Goal: Use online tool/utility: Utilize a website feature to perform a specific function

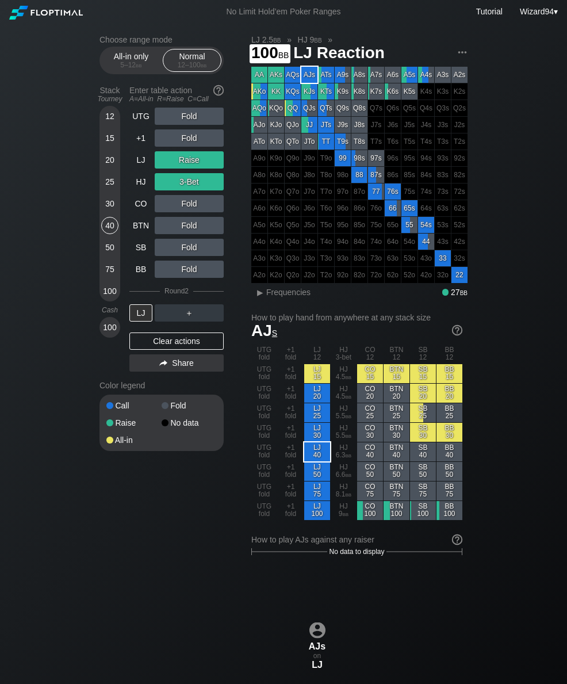
click at [108, 290] on div "100" at bounding box center [109, 291] width 17 height 17
click at [135, 125] on div "UTG" at bounding box center [140, 116] width 23 height 17
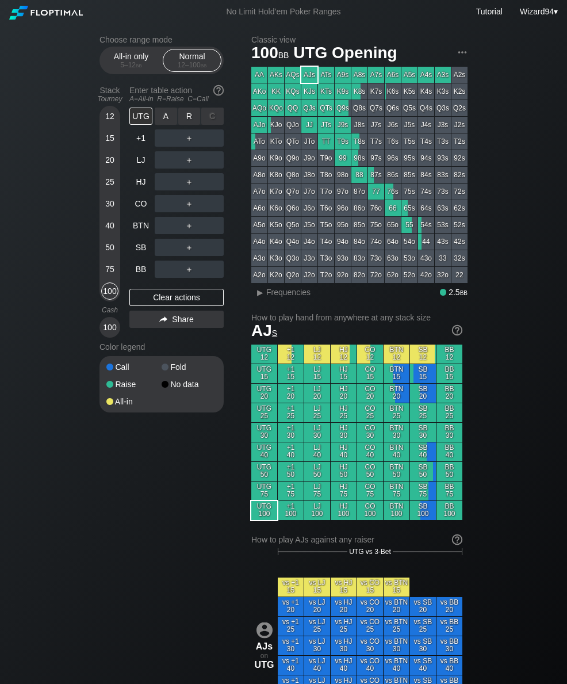
click at [192, 125] on div "R ✕" at bounding box center [189, 116] width 22 height 17
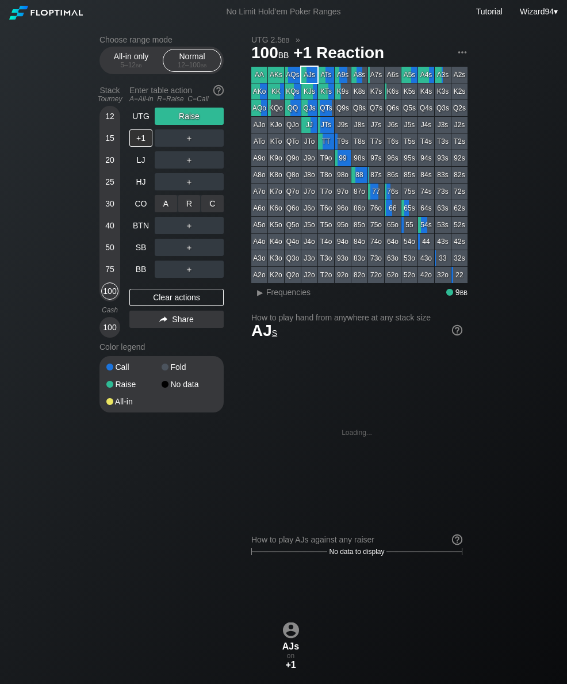
click at [189, 205] on div "R ✕" at bounding box center [189, 203] width 22 height 17
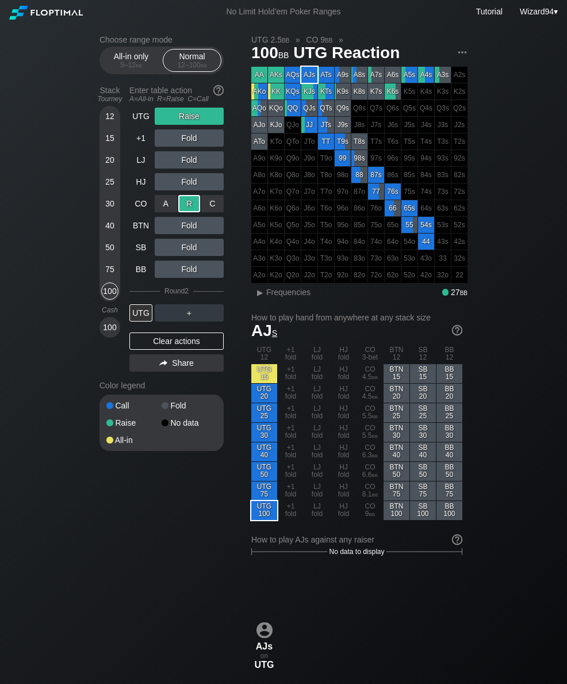
click at [137, 212] on div "CO" at bounding box center [140, 203] width 23 height 17
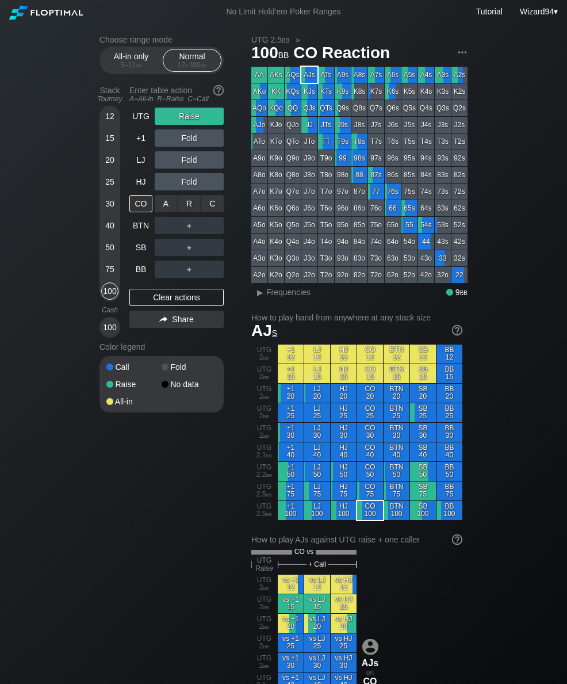
click at [192, 207] on div "R ✕" at bounding box center [189, 203] width 22 height 17
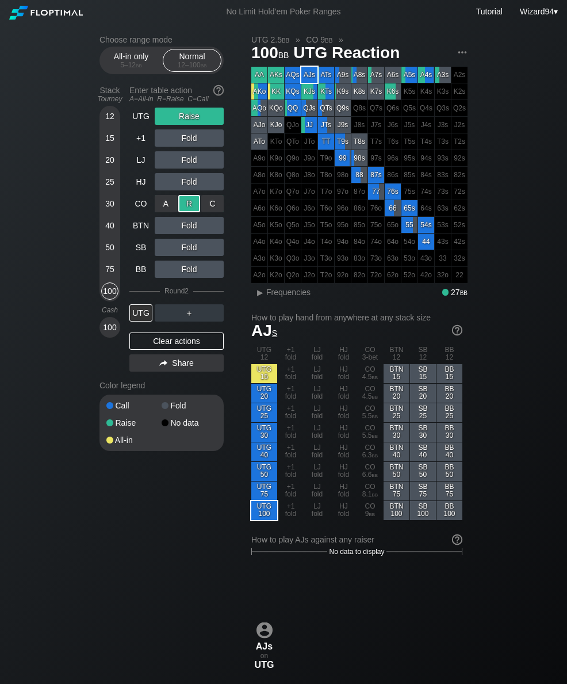
click at [141, 234] on div "BTN" at bounding box center [140, 225] width 23 height 17
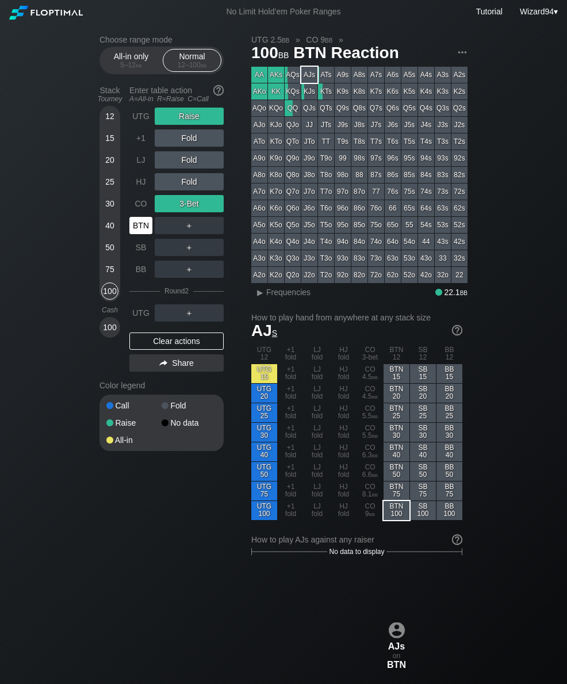
click at [137, 230] on div "BTN" at bounding box center [140, 225] width 23 height 17
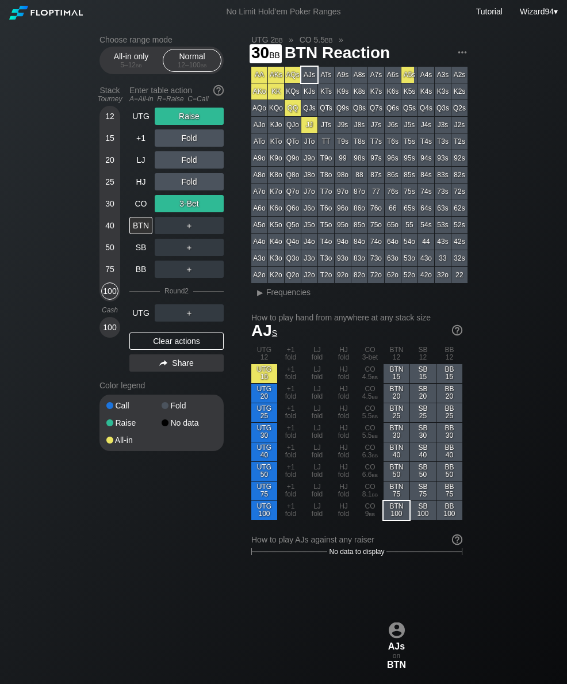
click at [103, 215] on div "30" at bounding box center [109, 206] width 17 height 22
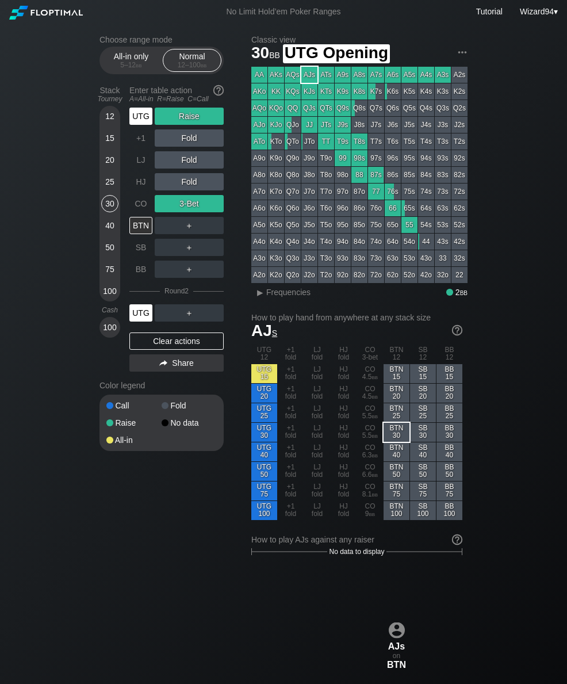
click at [133, 123] on div "UTG" at bounding box center [140, 116] width 23 height 17
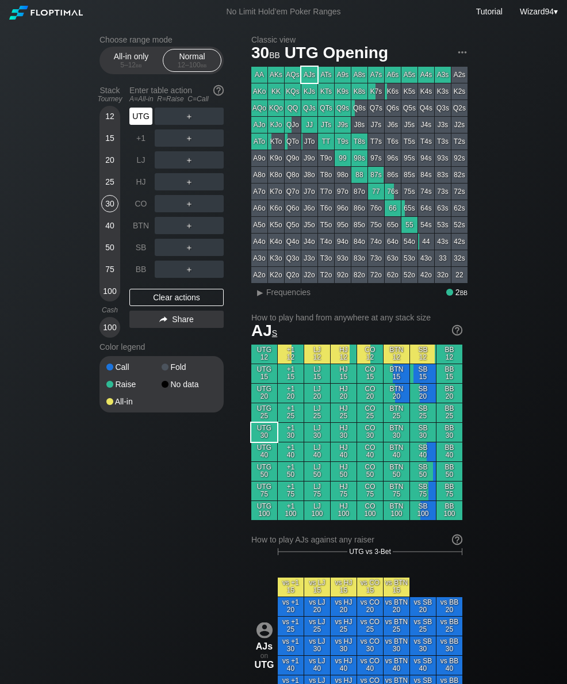
click at [138, 117] on div "UTG" at bounding box center [140, 116] width 23 height 17
click at [186, 230] on div "R ✕" at bounding box center [189, 225] width 22 height 17
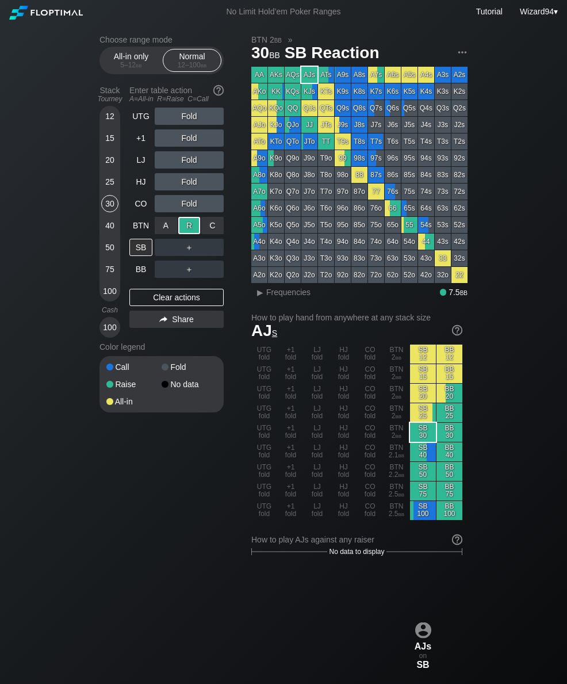
click at [141, 272] on div "BB" at bounding box center [140, 269] width 23 height 17
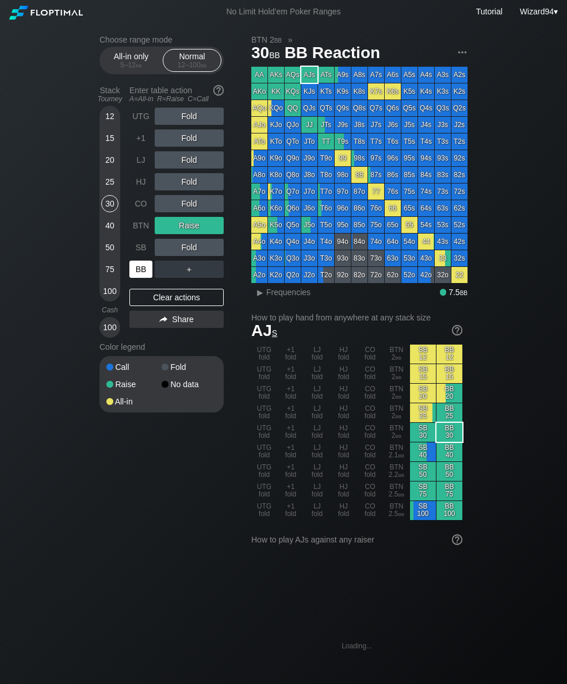
click at [137, 276] on div "BB" at bounding box center [140, 269] width 23 height 17
click at [110, 234] on div "40" at bounding box center [109, 225] width 17 height 17
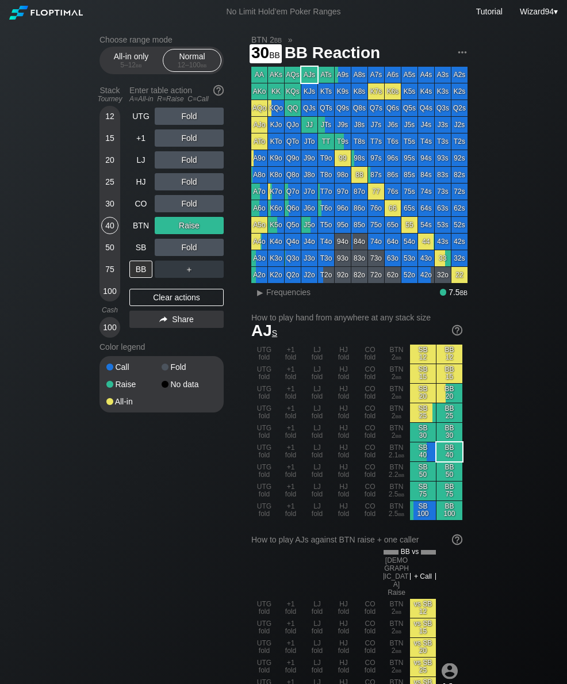
click at [110, 208] on div "30" at bounding box center [109, 203] width 17 height 17
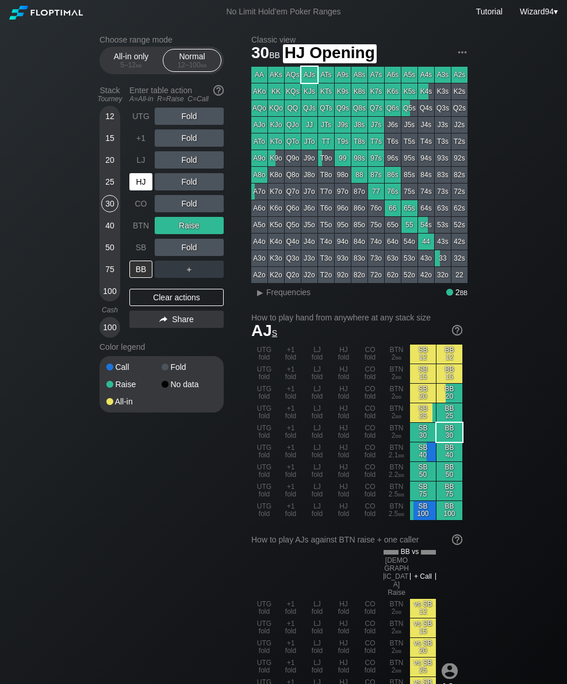
click at [136, 180] on div "HJ" at bounding box center [140, 181] width 23 height 17
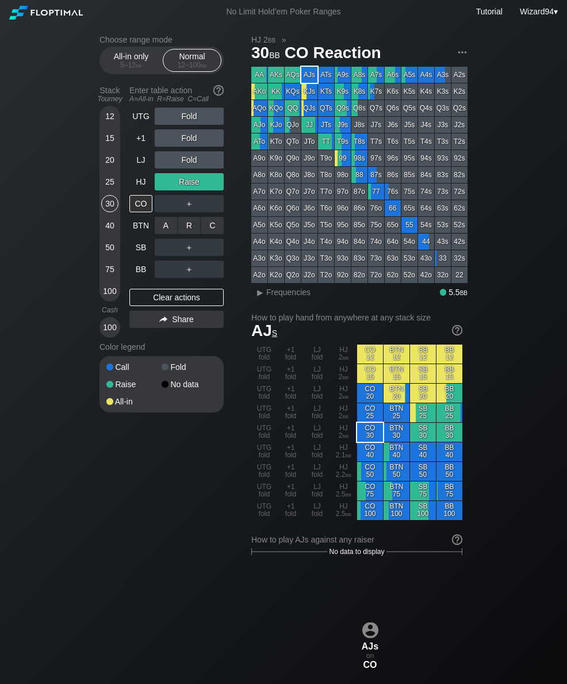
click at [188, 225] on div "R ✕" at bounding box center [189, 225] width 22 height 17
